Goal: Transaction & Acquisition: Purchase product/service

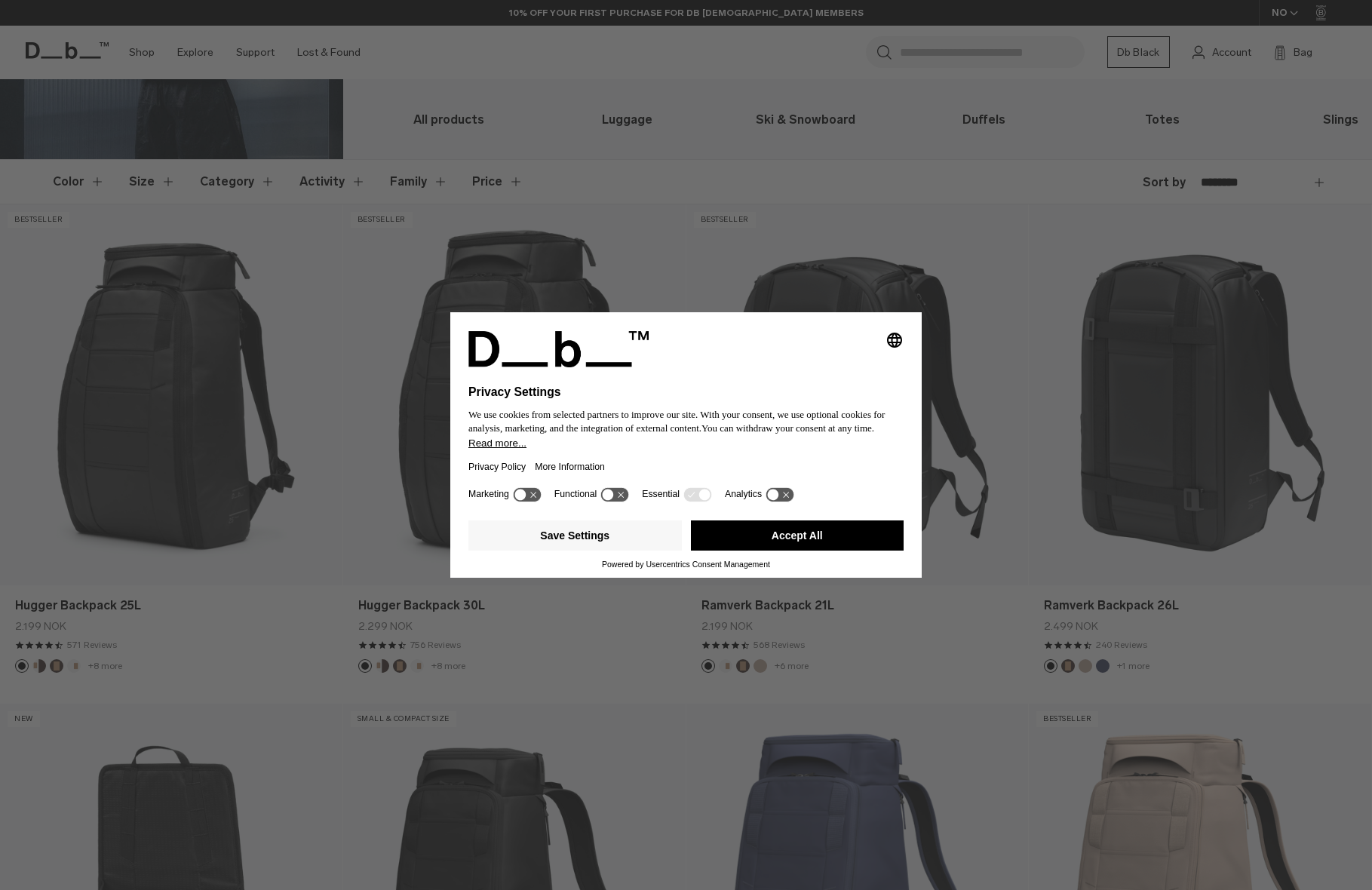
click at [834, 536] on button "Accept All" at bounding box center [797, 535] width 213 height 30
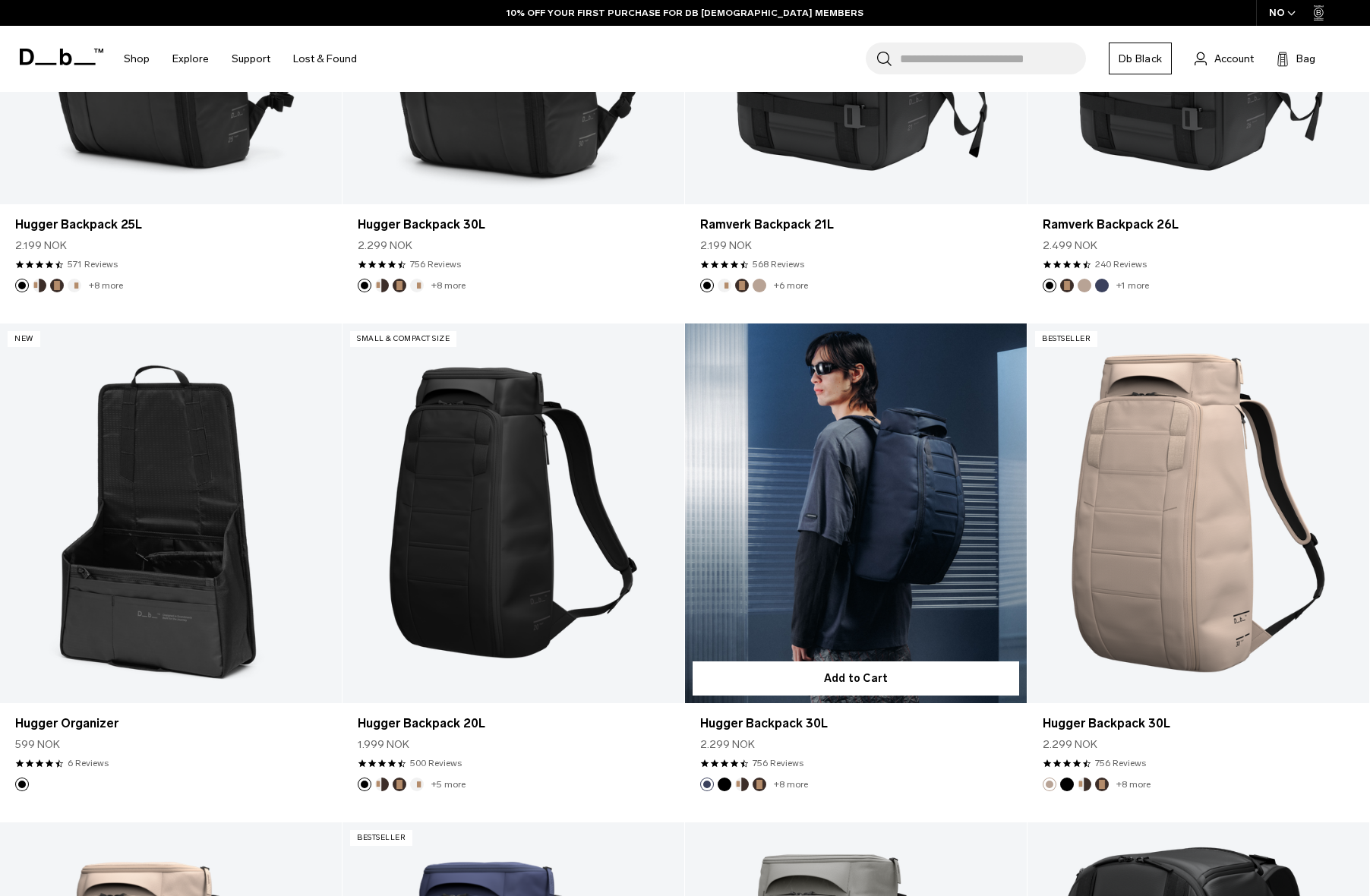
scroll to position [836, 0]
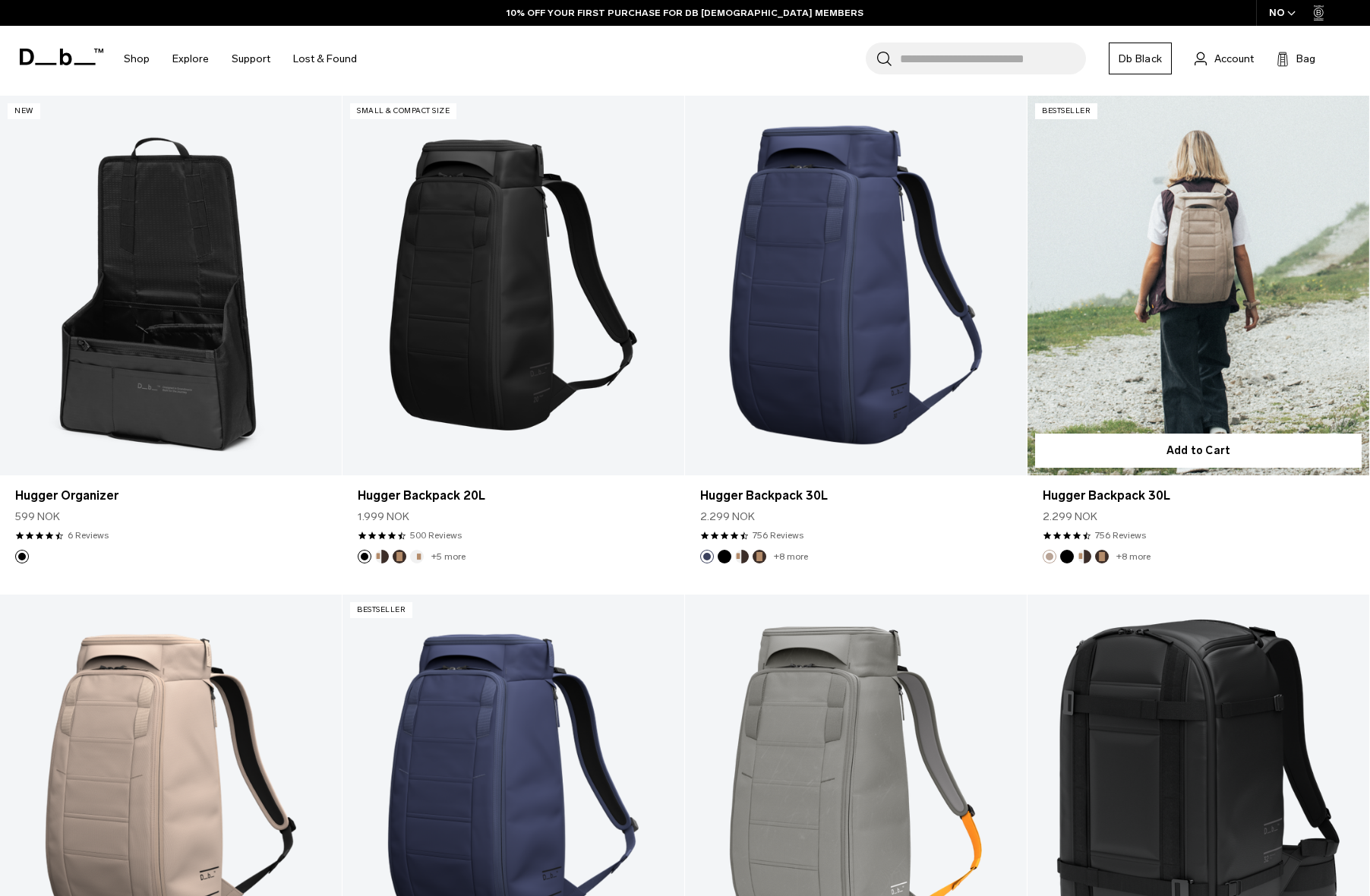
click at [1167, 346] on link "Hugger Backpack 30L" at bounding box center [1198, 285] width 342 height 380
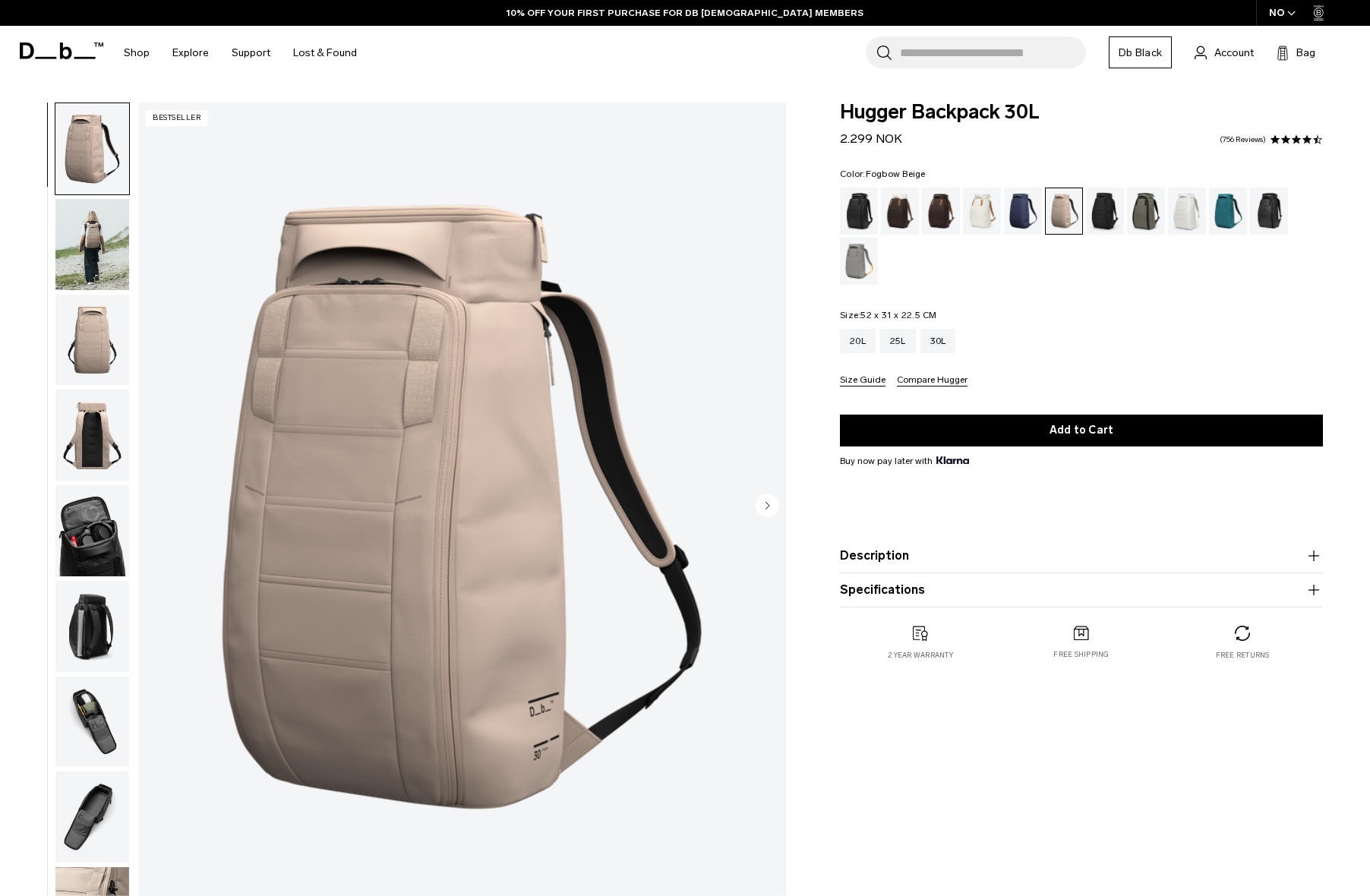
click at [519, 650] on img "1 / 10" at bounding box center [463, 506] width 648 height 809
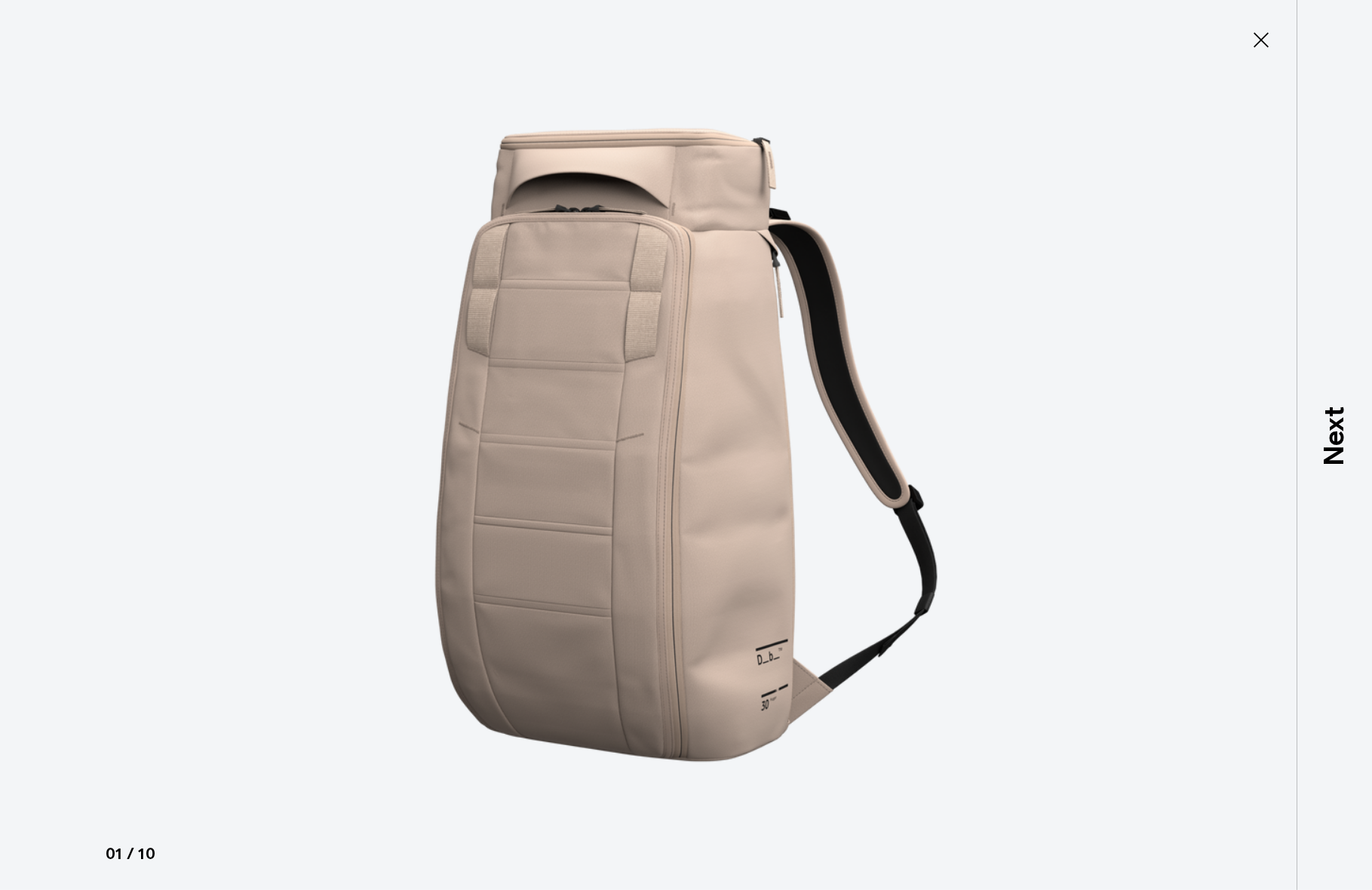
drag, startPoint x: 1254, startPoint y: 38, endPoint x: 1177, endPoint y: 101, distance: 99.5
click at [1253, 39] on icon at bounding box center [1260, 40] width 24 height 24
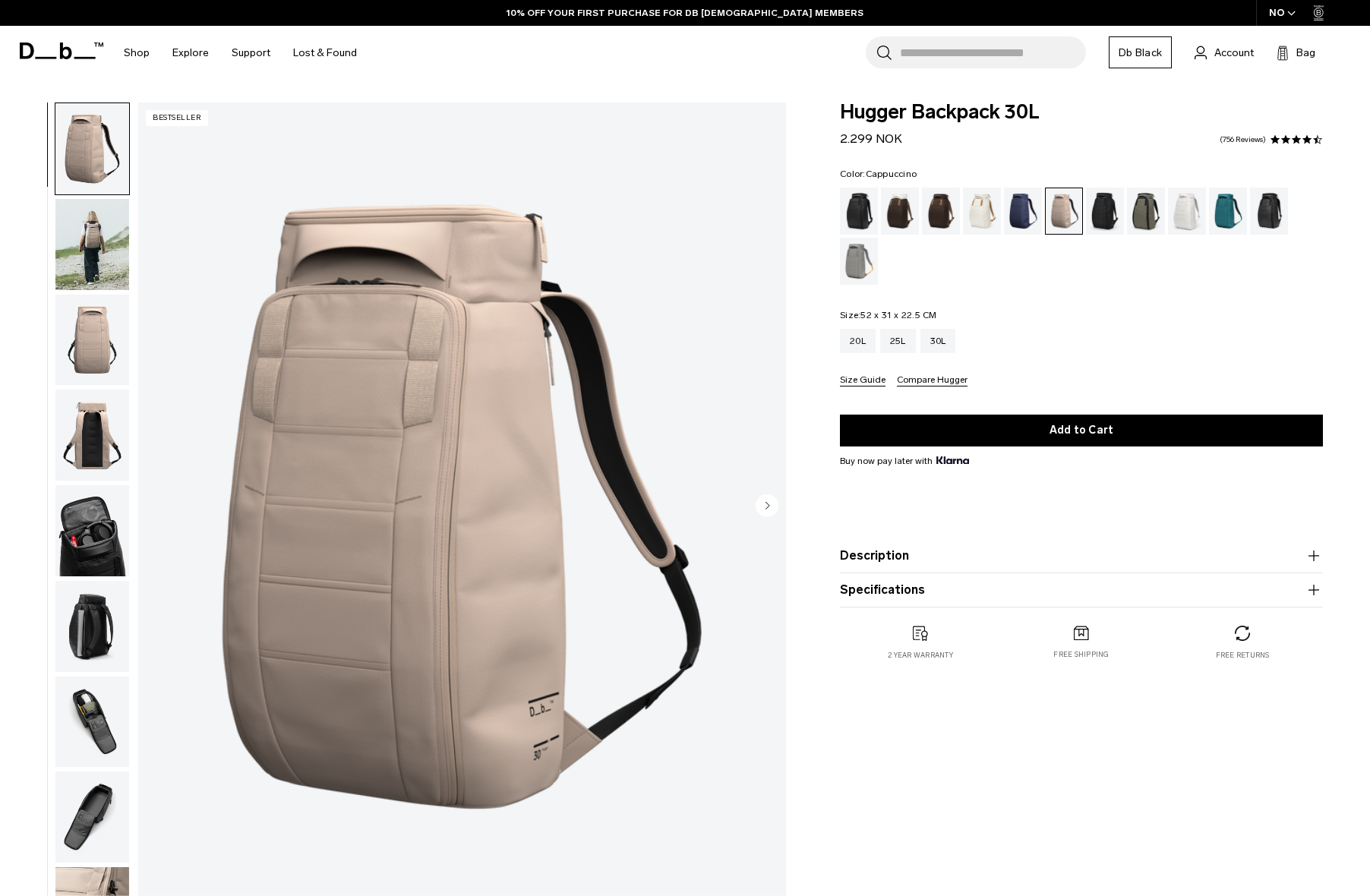
click at [881, 214] on div "Cappuccino" at bounding box center [901, 211] width 39 height 47
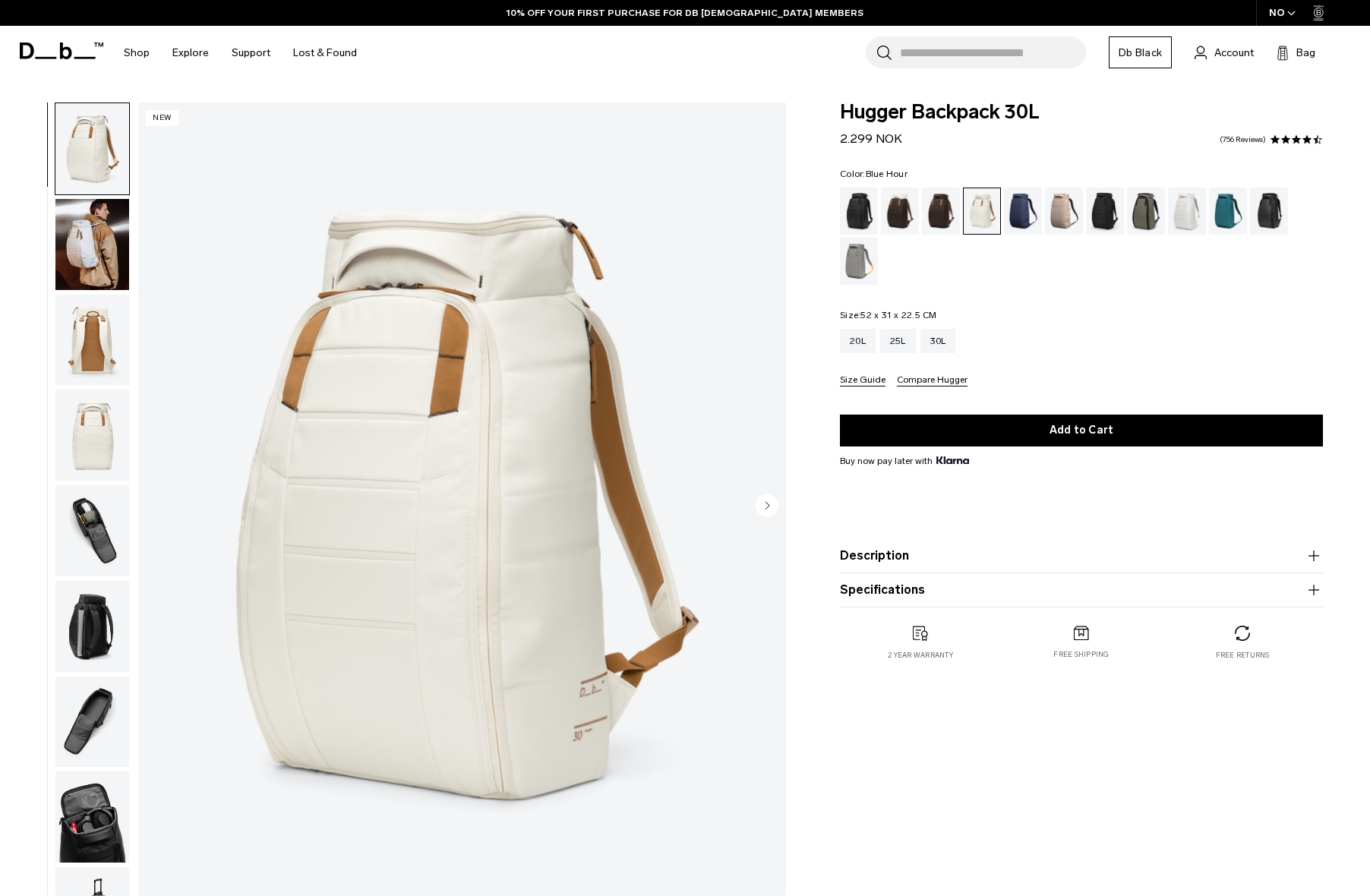
click at [1024, 218] on div "Blue Hour" at bounding box center [1024, 211] width 39 height 47
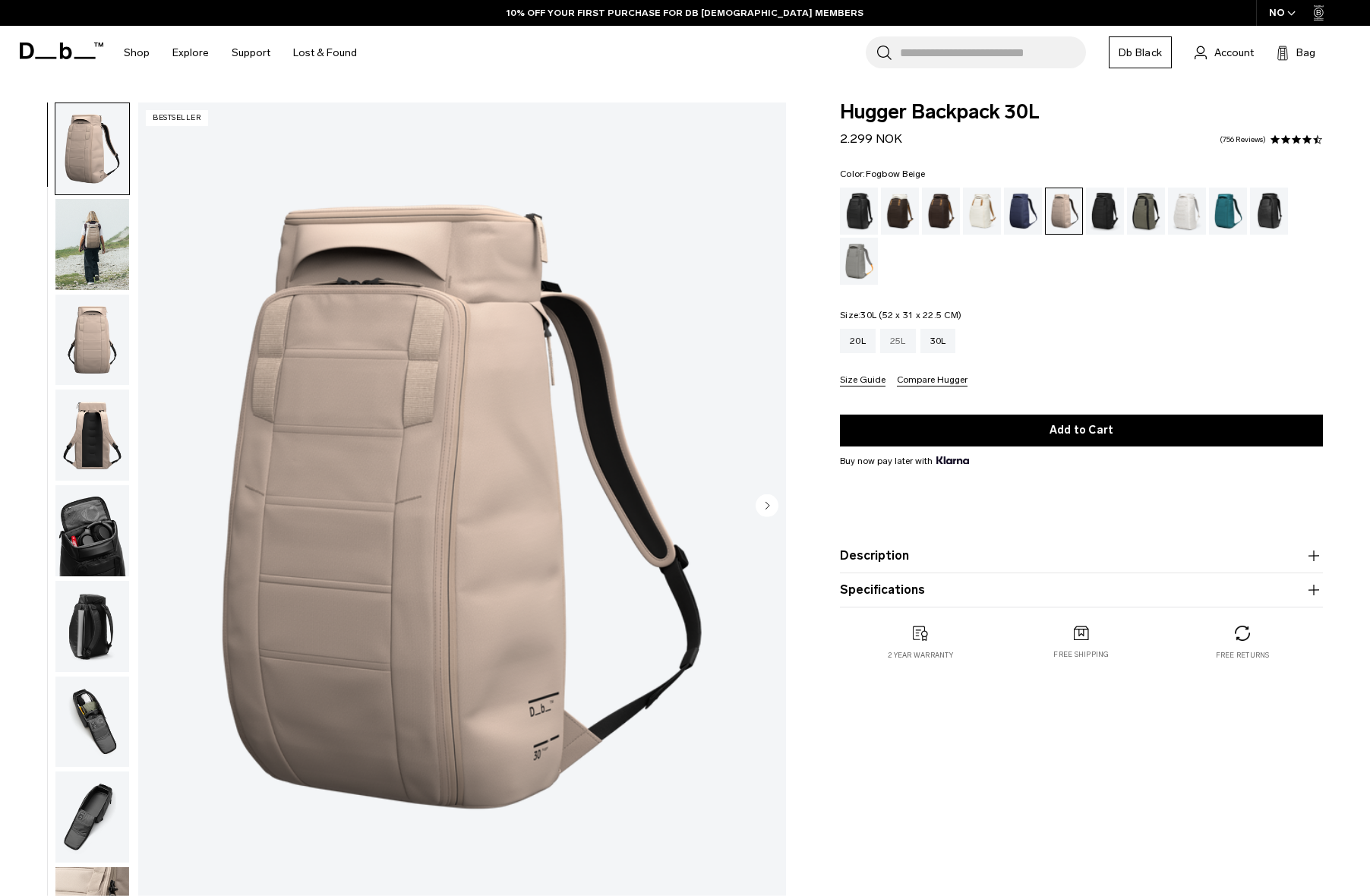
click at [895, 342] on div "25L" at bounding box center [898, 341] width 35 height 24
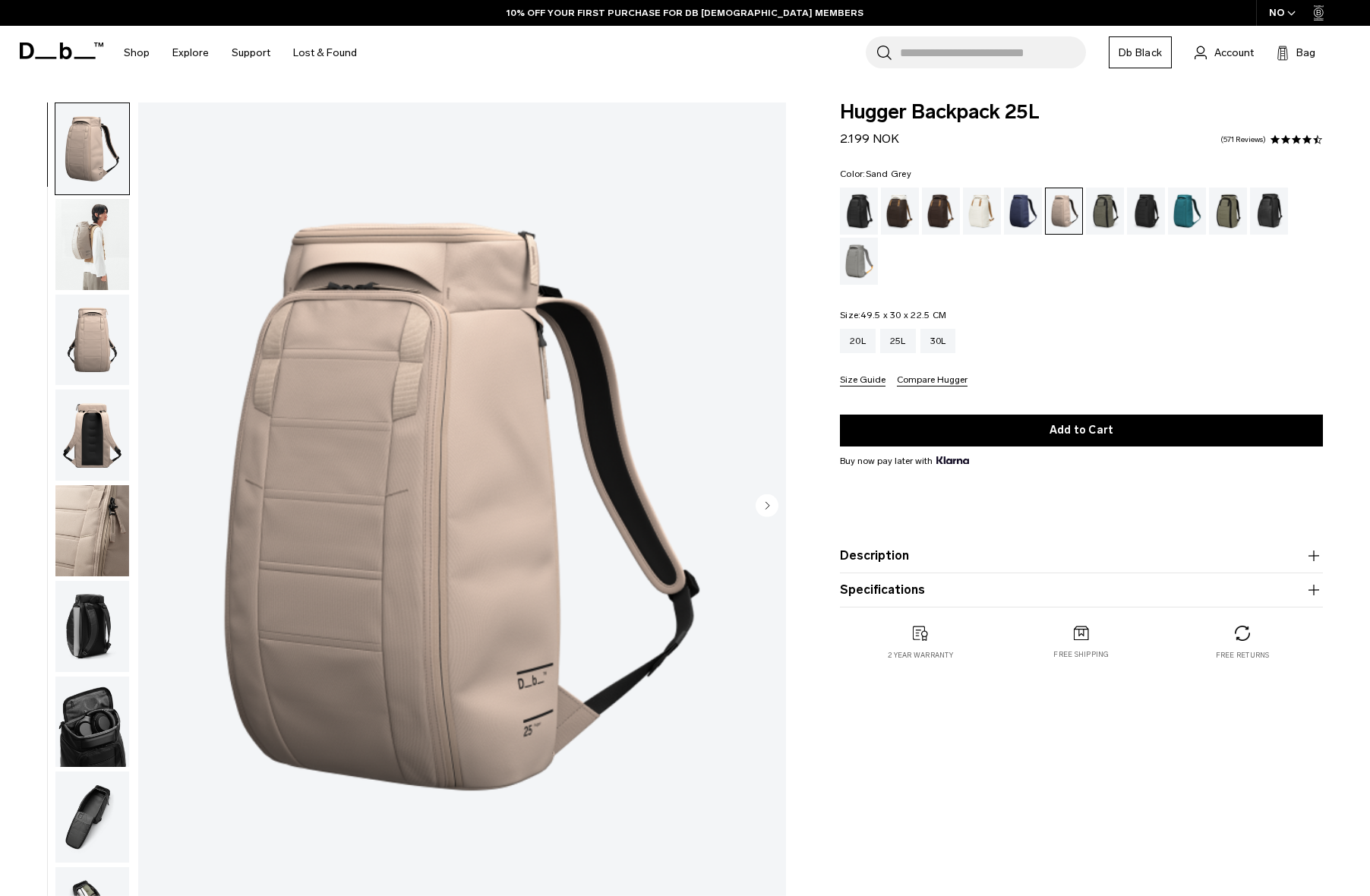
click at [856, 266] on div "Sand Grey" at bounding box center [859, 261] width 39 height 47
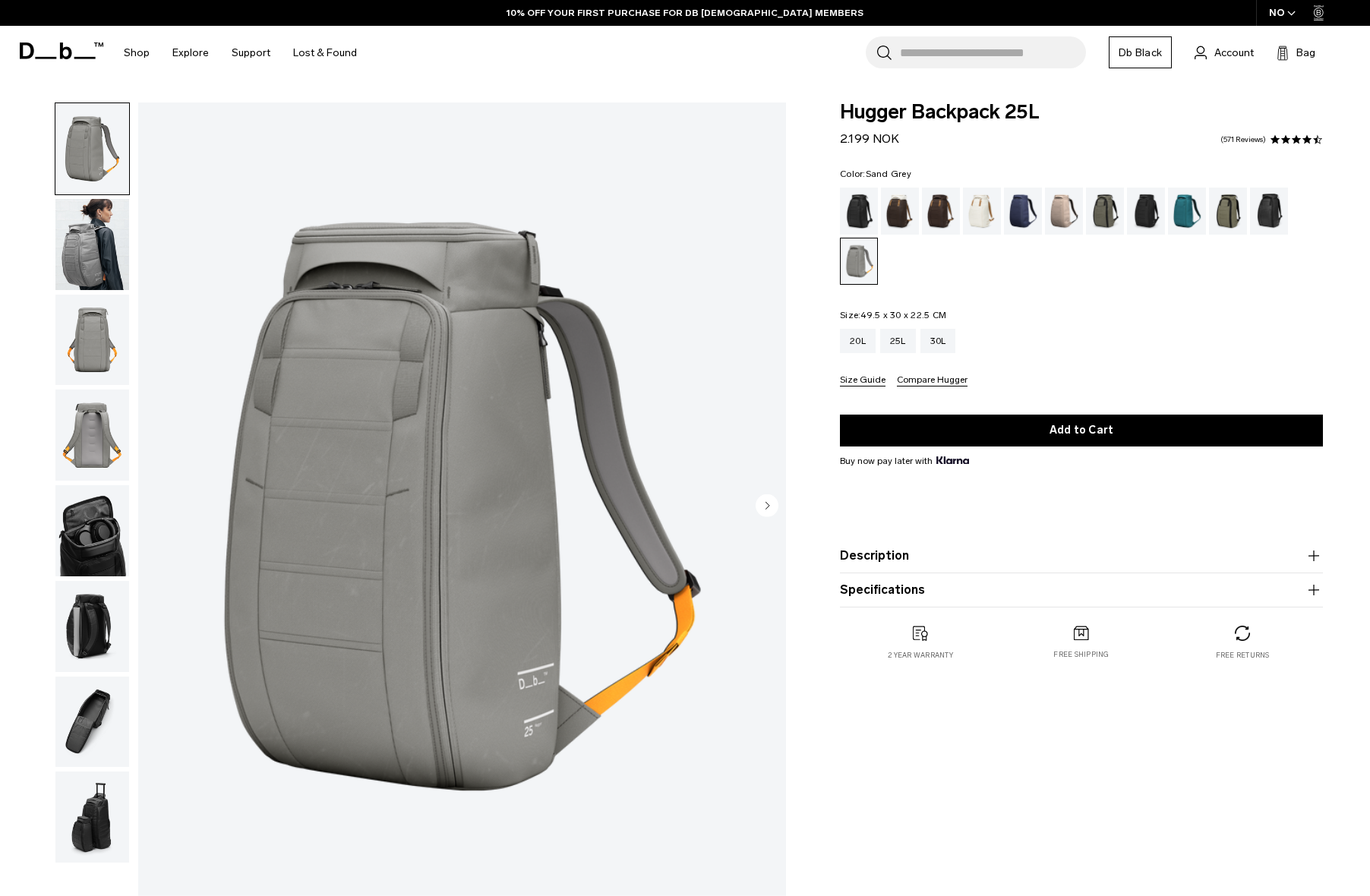
click at [1103, 221] on div "Forest Green" at bounding box center [1105, 211] width 39 height 47
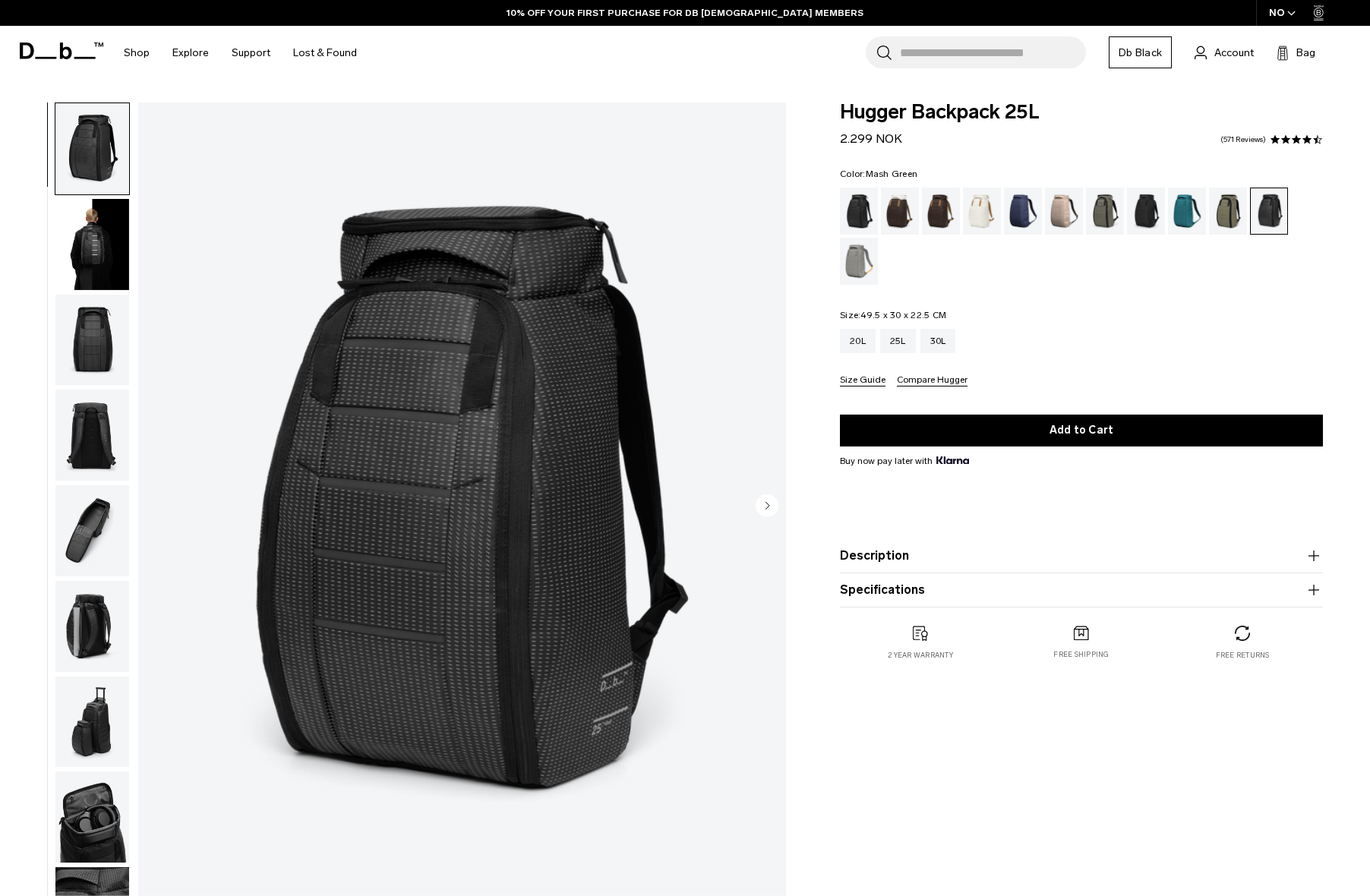
click at [1224, 219] on div "Mash Green" at bounding box center [1229, 211] width 39 height 47
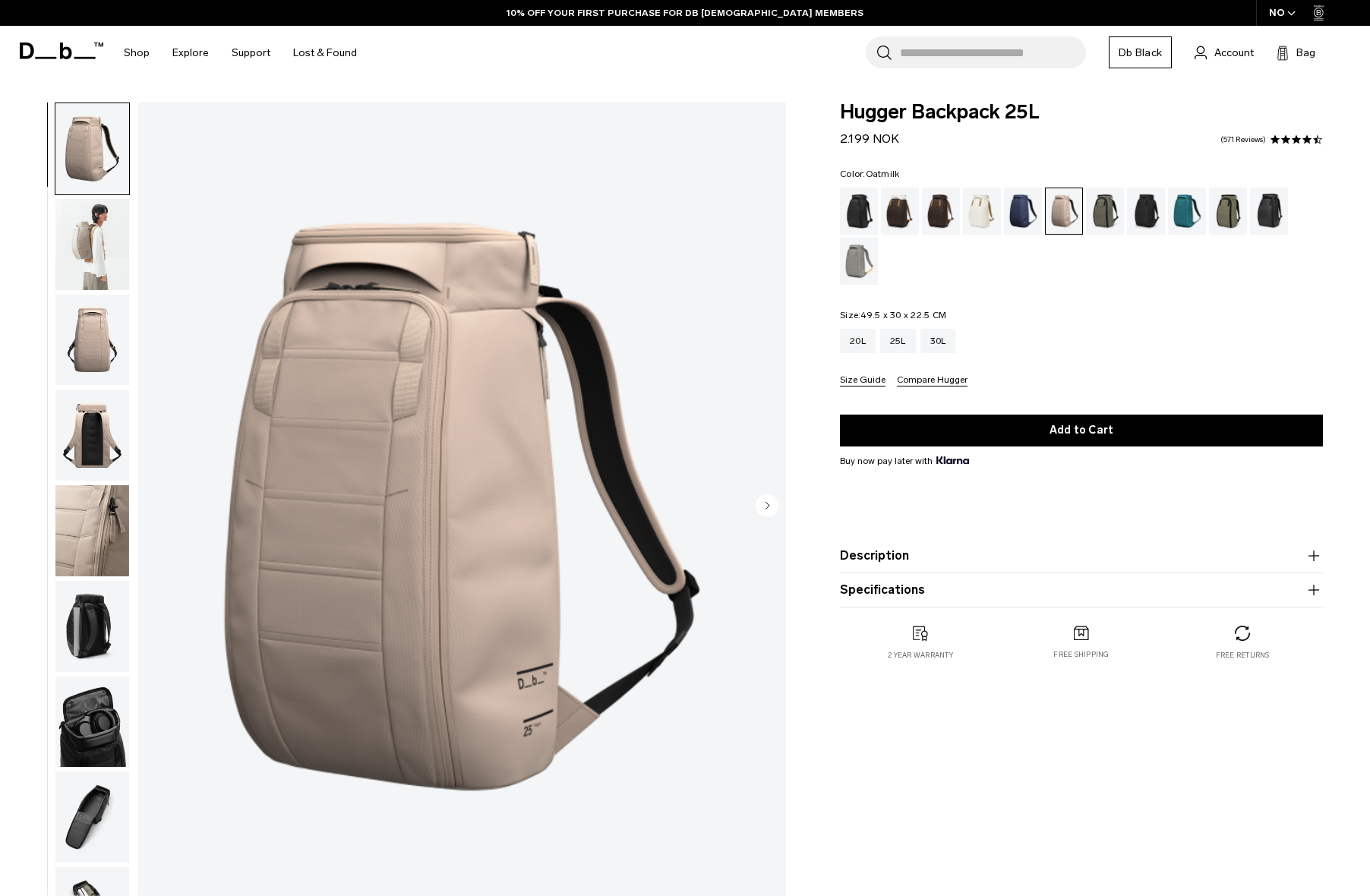
click at [983, 213] on div "Oatmilk" at bounding box center [983, 211] width 39 height 47
